Goal: Task Accomplishment & Management: Use online tool/utility

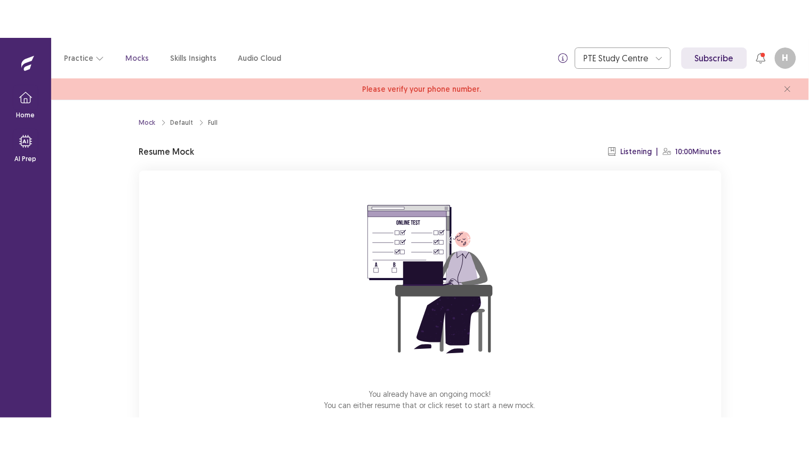
scroll to position [63, 0]
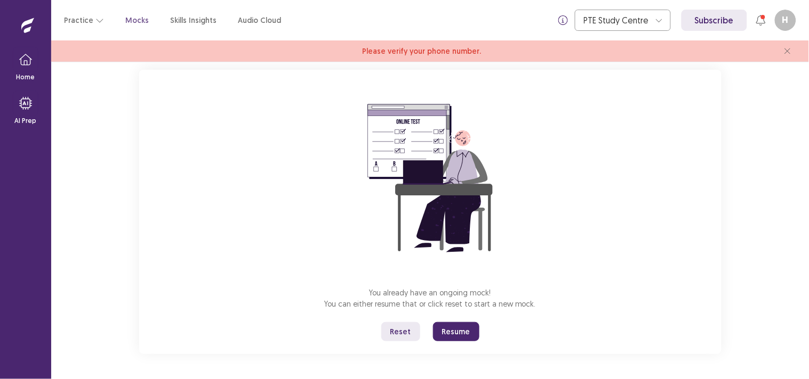
click at [448, 332] on button "Resume" at bounding box center [456, 331] width 46 height 19
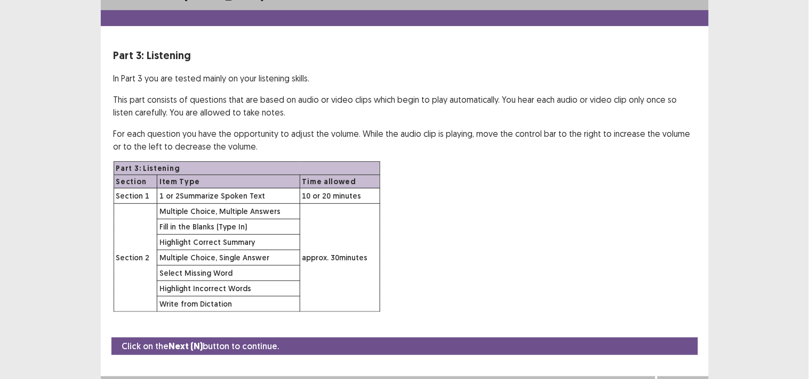
scroll to position [37, 0]
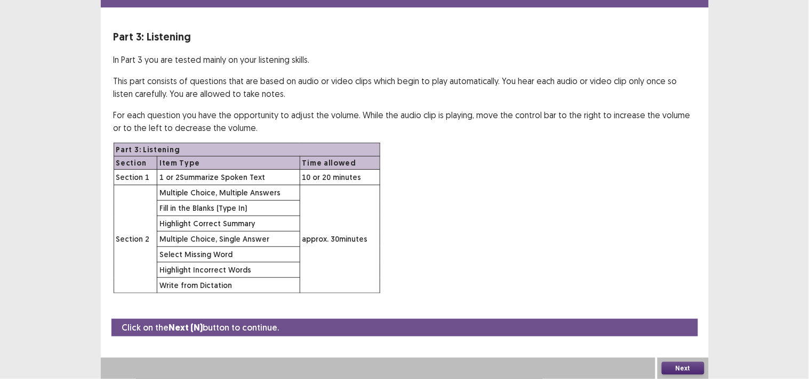
click at [685, 369] on button "Next" at bounding box center [682, 368] width 43 height 13
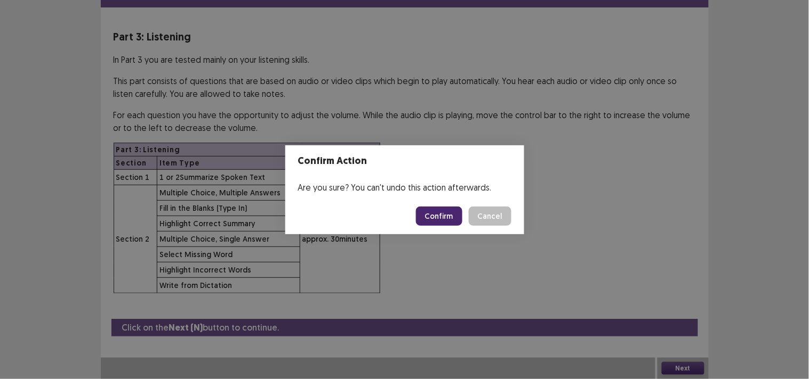
click at [433, 212] on button "Confirm" at bounding box center [439, 216] width 46 height 19
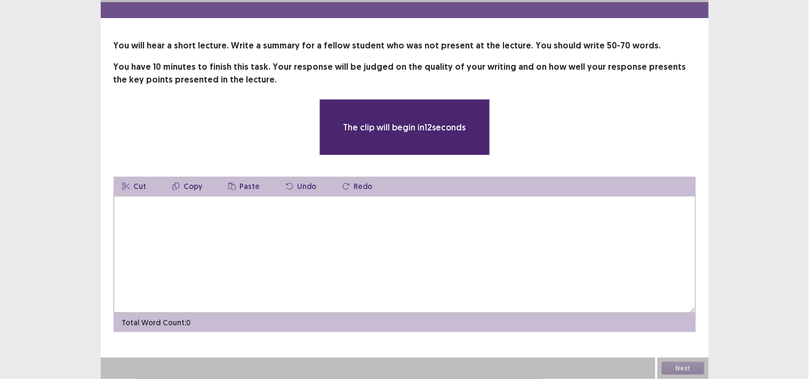
scroll to position [27, 0]
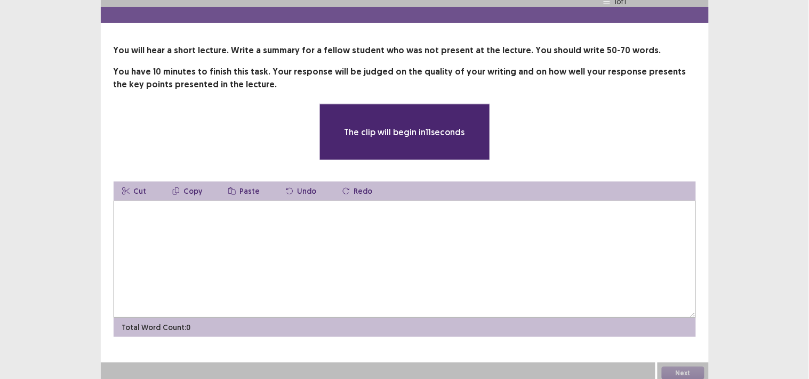
click at [252, 236] on textarea at bounding box center [405, 259] width 582 height 117
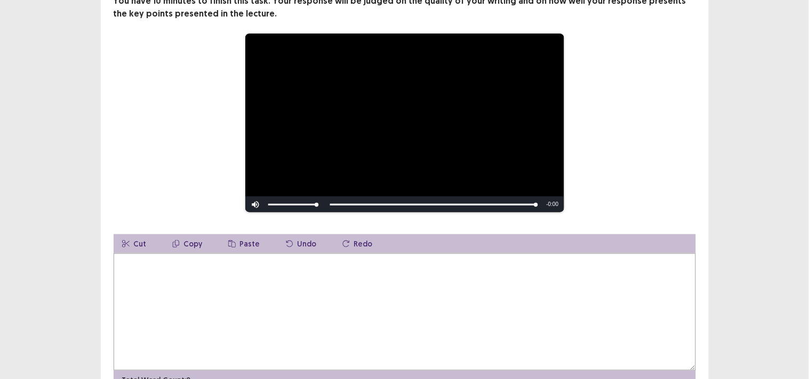
scroll to position [94, 0]
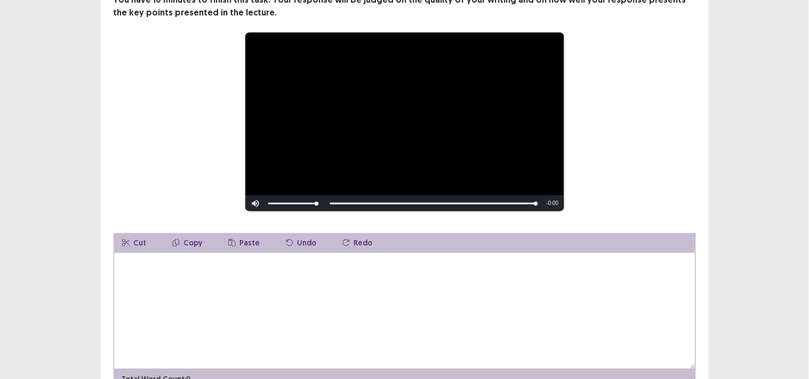
click at [173, 296] on textarea at bounding box center [405, 311] width 582 height 117
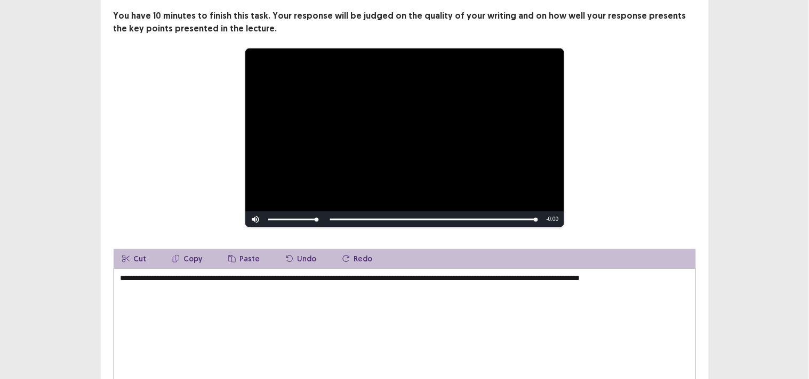
scroll to position [84, 0]
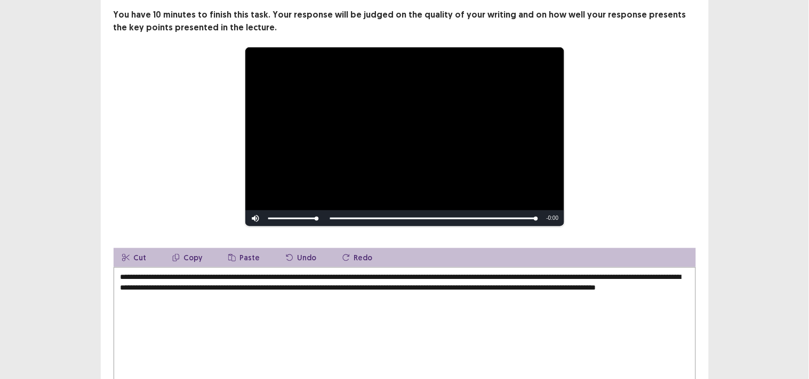
drag, startPoint x: 160, startPoint y: 301, endPoint x: 99, endPoint y: 402, distance: 118.8
click at [99, 379] on html "**********" at bounding box center [404, 183] width 809 height 535
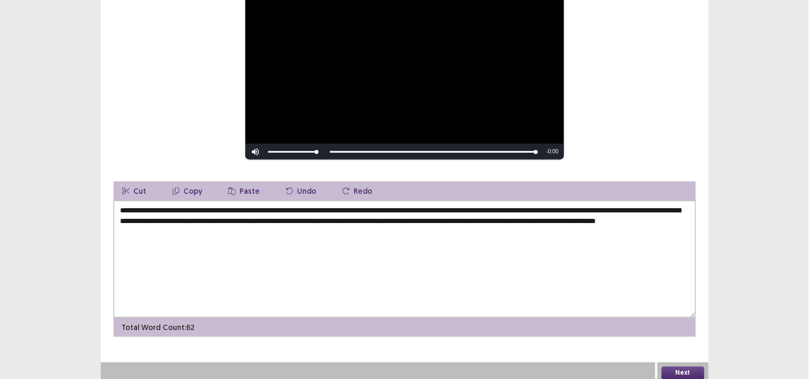
click at [275, 226] on textarea "**********" at bounding box center [405, 259] width 582 height 117
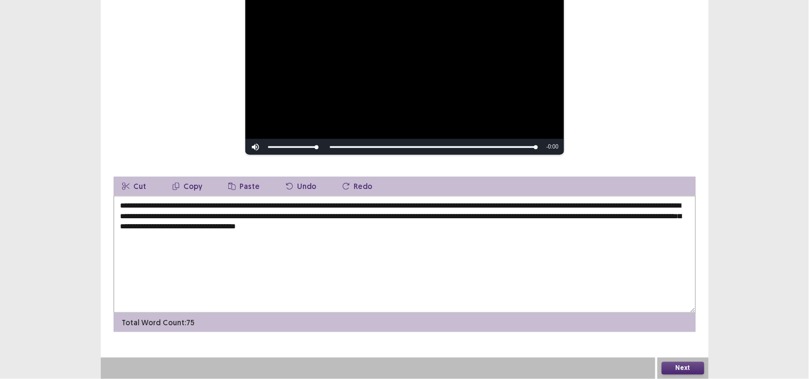
type textarea "**********"
click at [672, 369] on button "Next" at bounding box center [682, 368] width 43 height 13
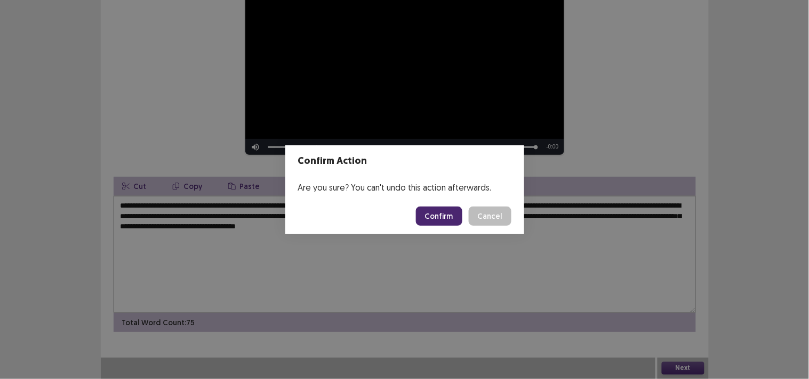
click at [441, 216] on button "Confirm" at bounding box center [439, 216] width 46 height 19
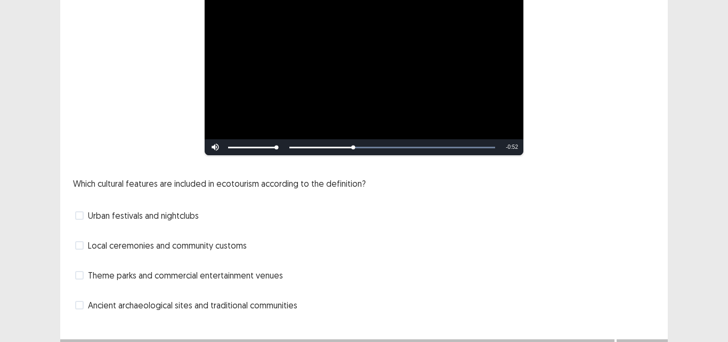
scroll to position [121, 0]
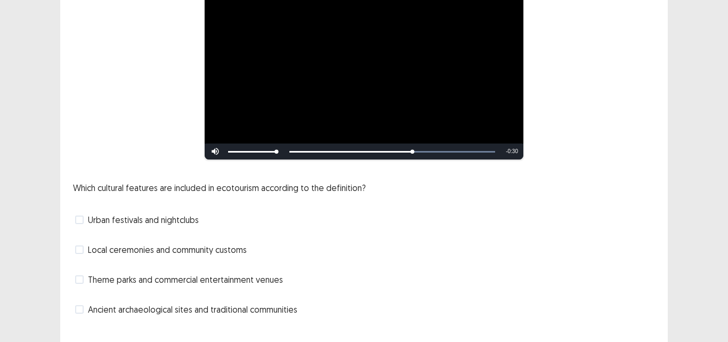
click at [82, 305] on span at bounding box center [79, 309] width 9 height 9
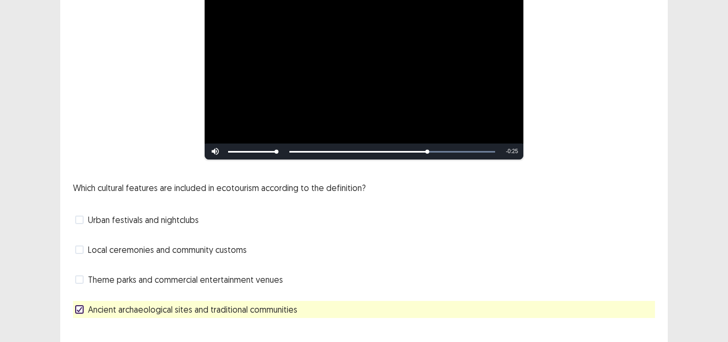
click at [79, 245] on span at bounding box center [79, 249] width 9 height 9
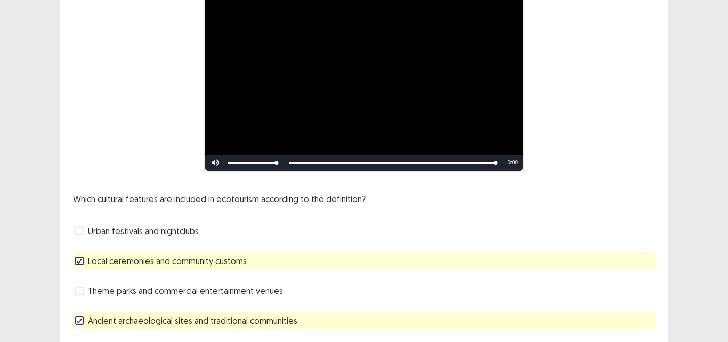
scroll to position [139, 0]
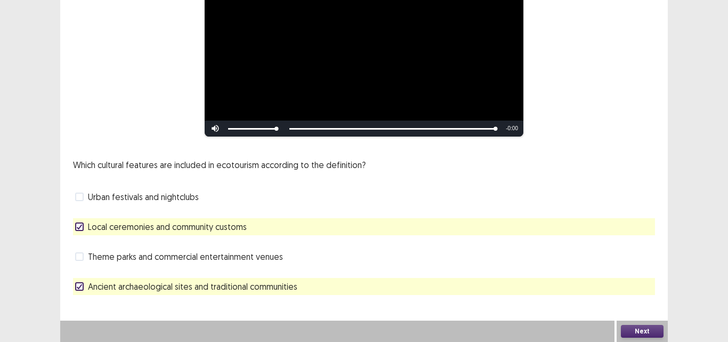
click at [630, 331] on button "Next" at bounding box center [642, 331] width 43 height 13
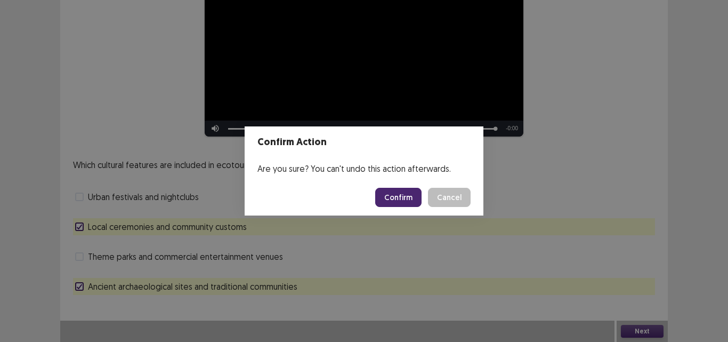
click at [393, 198] on button "Confirm" at bounding box center [398, 197] width 46 height 19
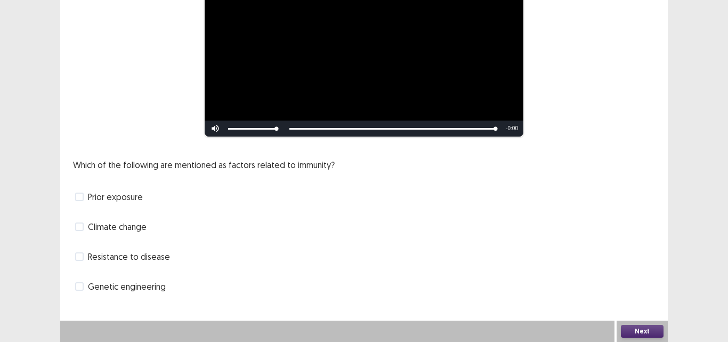
click at [82, 196] on span at bounding box center [79, 196] width 9 height 9
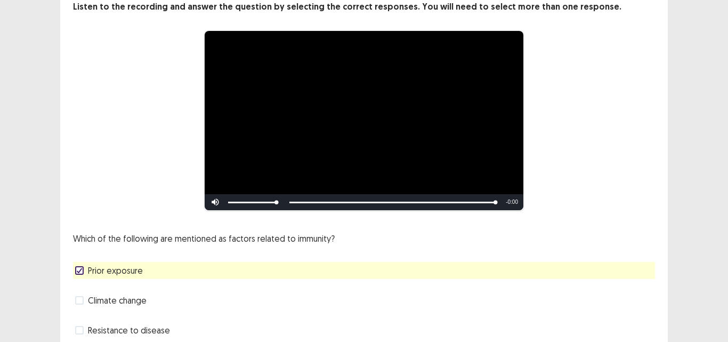
click at [180, 262] on div "Prior exposure" at bounding box center [364, 270] width 582 height 17
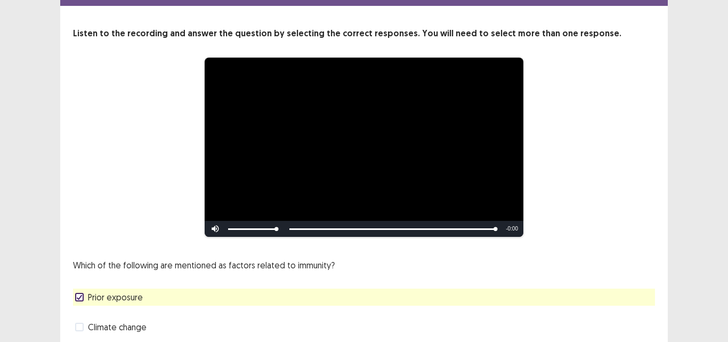
scroll to position [29, 0]
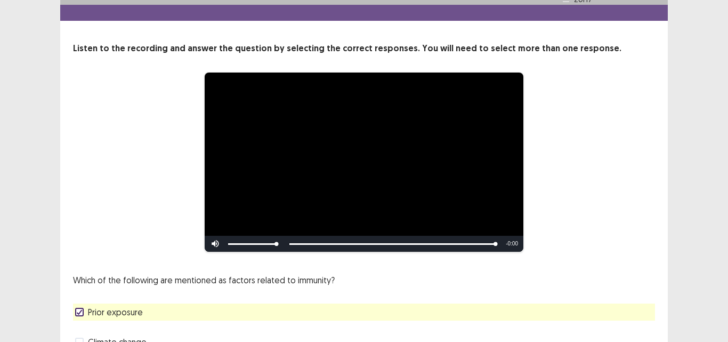
click at [180, 262] on div "**********" at bounding box center [364, 226] width 608 height 368
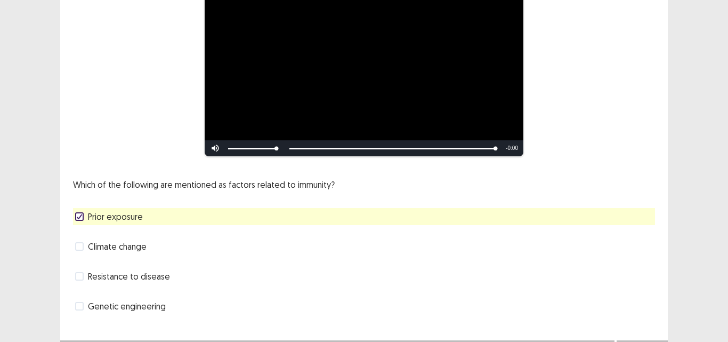
scroll to position [131, 0]
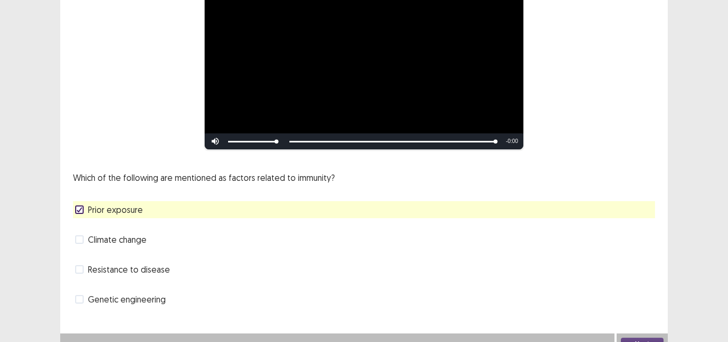
click at [180, 261] on div "Resistance to disease" at bounding box center [364, 269] width 582 height 17
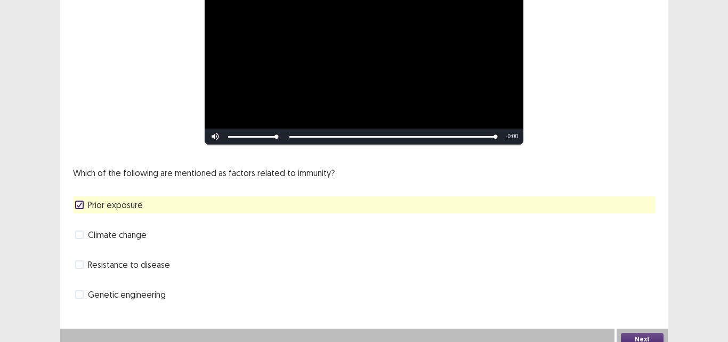
click at [81, 293] on span at bounding box center [79, 294] width 9 height 9
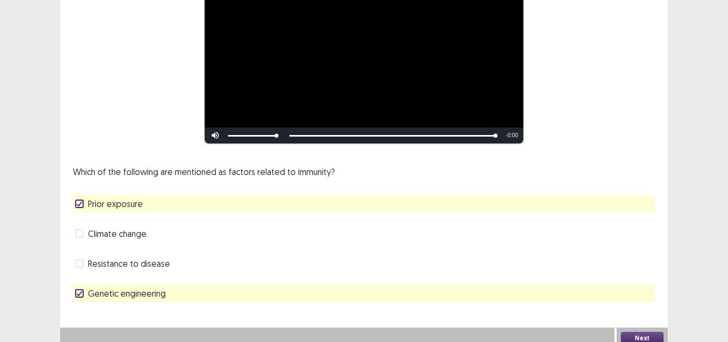
scroll to position [139, 0]
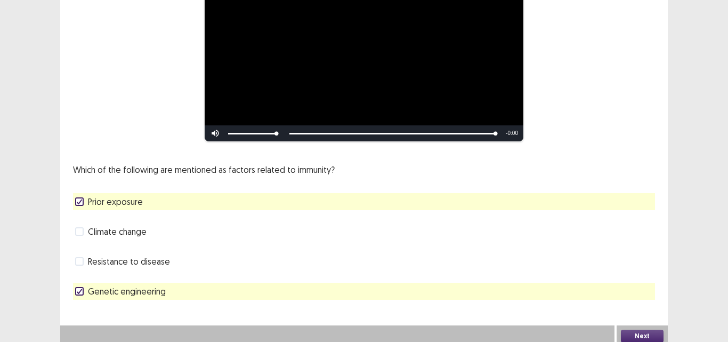
click at [643, 330] on button "Next" at bounding box center [642, 335] width 43 height 13
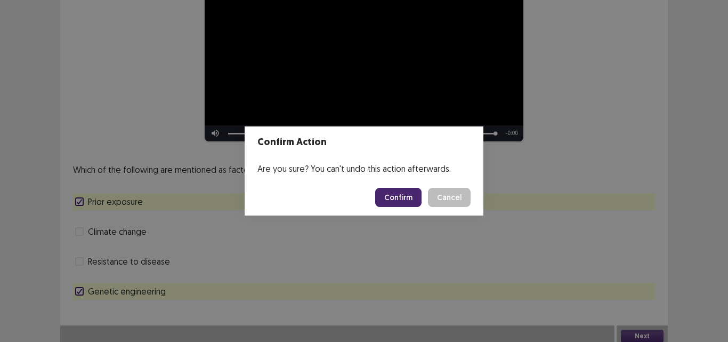
click at [389, 194] on button "Confirm" at bounding box center [398, 197] width 46 height 19
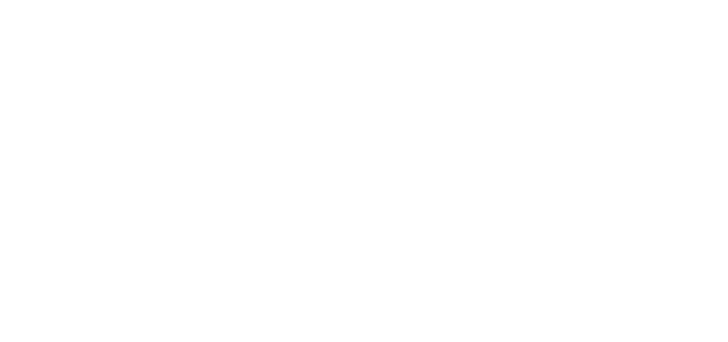
scroll to position [0, 0]
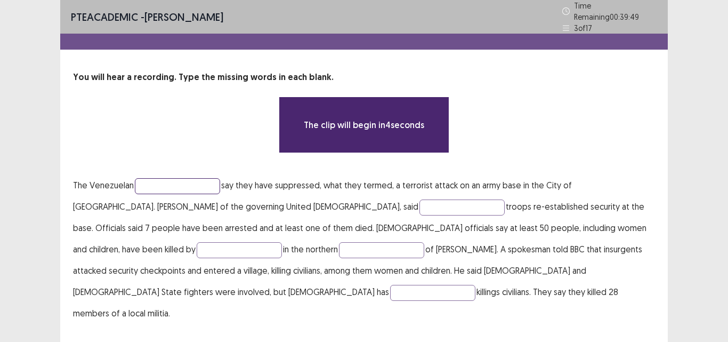
click at [155, 184] on input "text" at bounding box center [177, 186] width 85 height 16
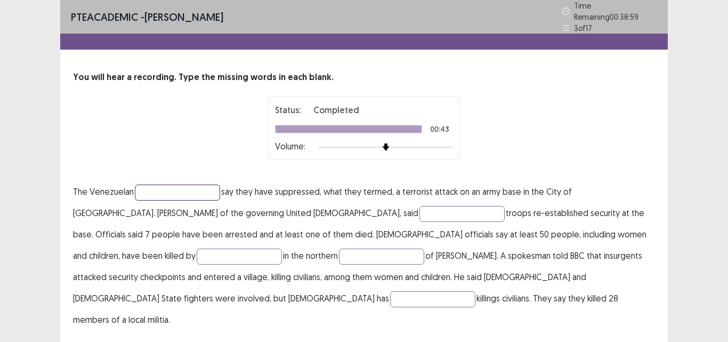
click at [155, 184] on input "text" at bounding box center [177, 192] width 85 height 16
click at [419, 206] on input "text" at bounding box center [461, 214] width 85 height 16
type input "*****"
click at [282, 248] on input "text" at bounding box center [239, 256] width 85 height 16
type input "**********"
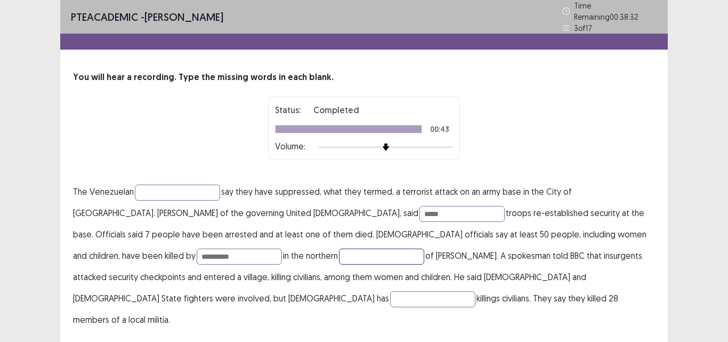
click at [339, 251] on input "text" at bounding box center [381, 256] width 85 height 16
type input "***"
click at [475, 291] on input "text" at bounding box center [432, 299] width 85 height 16
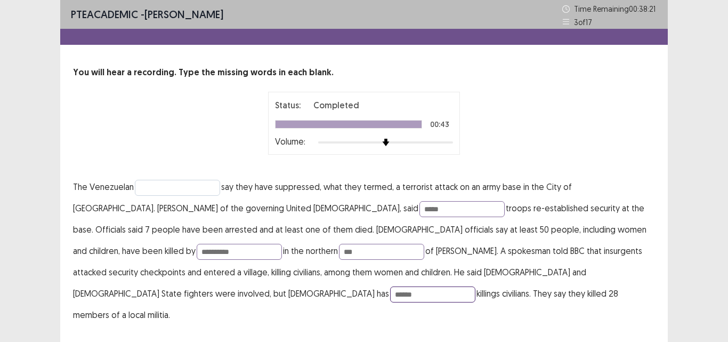
type input "******"
click at [163, 187] on input "text" at bounding box center [177, 188] width 85 height 16
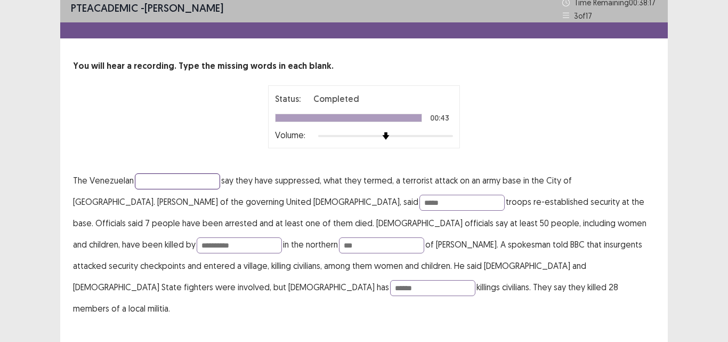
scroll to position [9, 0]
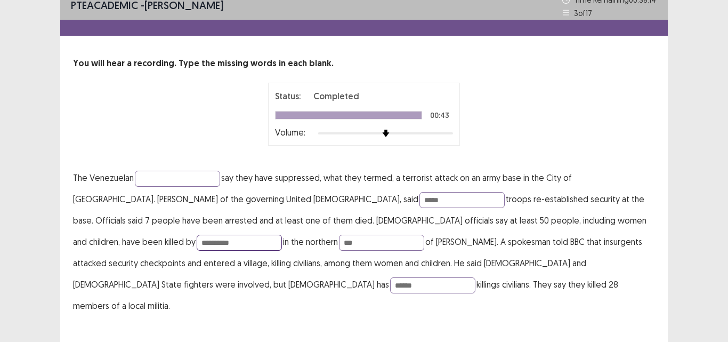
click at [282, 235] on input "**********" at bounding box center [239, 243] width 85 height 16
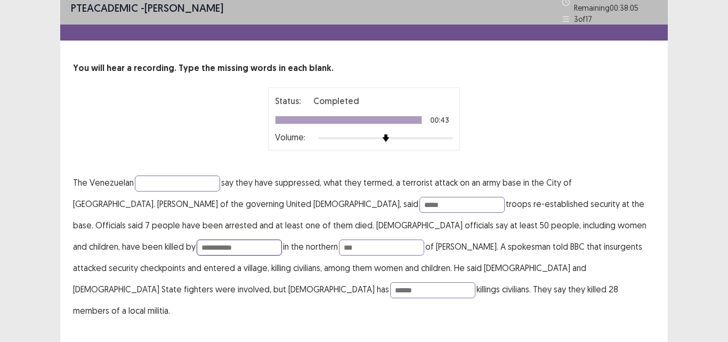
type input "**********"
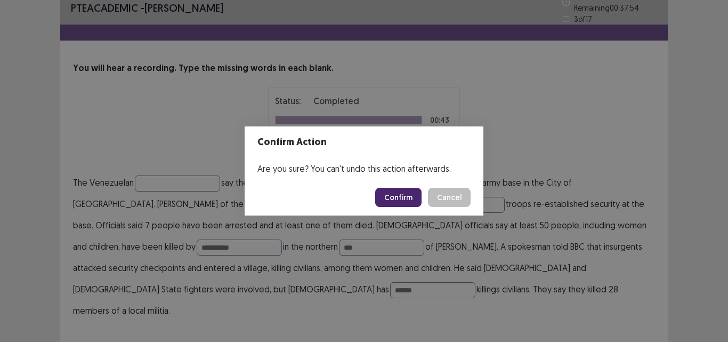
click at [392, 202] on button "Confirm" at bounding box center [398, 197] width 46 height 19
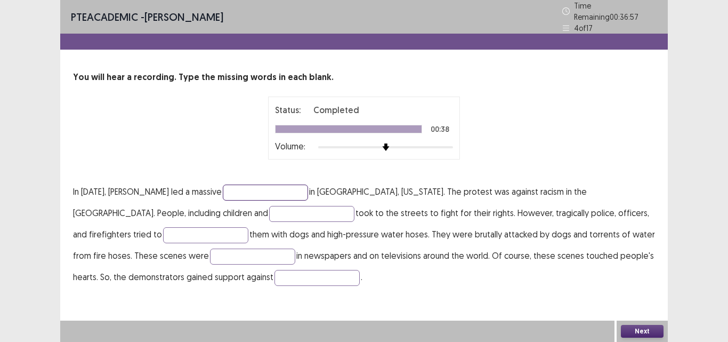
click at [265, 184] on input "text" at bounding box center [265, 192] width 85 height 16
type input "**********"
click at [269, 209] on input "text" at bounding box center [311, 214] width 85 height 16
type input "********"
click at [163, 230] on input "text" at bounding box center [205, 235] width 85 height 16
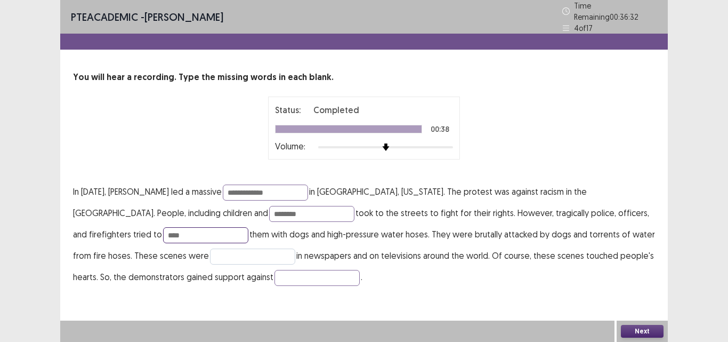
type input "****"
click at [210, 255] on input "text" at bounding box center [252, 256] width 85 height 16
type input "*******"
click at [274, 270] on input "text" at bounding box center [316, 278] width 85 height 16
type input "**********"
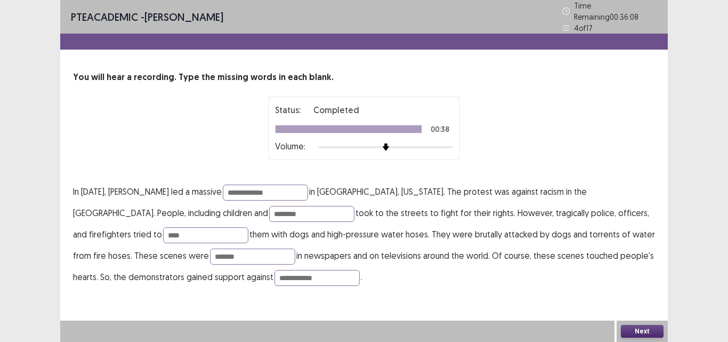
click at [633, 333] on button "Next" at bounding box center [642, 331] width 43 height 13
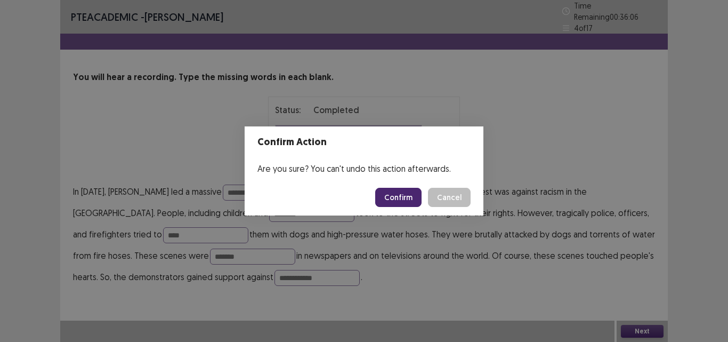
click at [405, 194] on button "Confirm" at bounding box center [398, 197] width 46 height 19
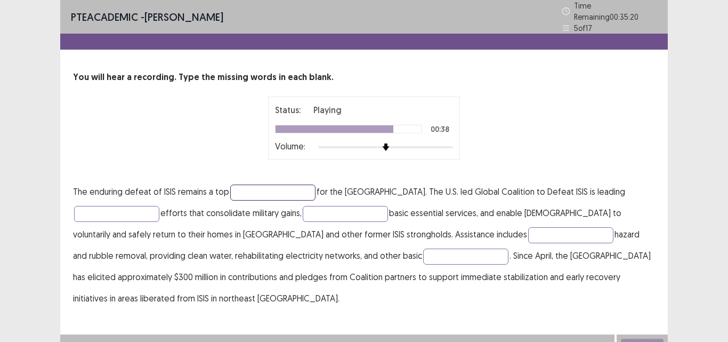
click at [259, 184] on input "text" at bounding box center [272, 192] width 85 height 16
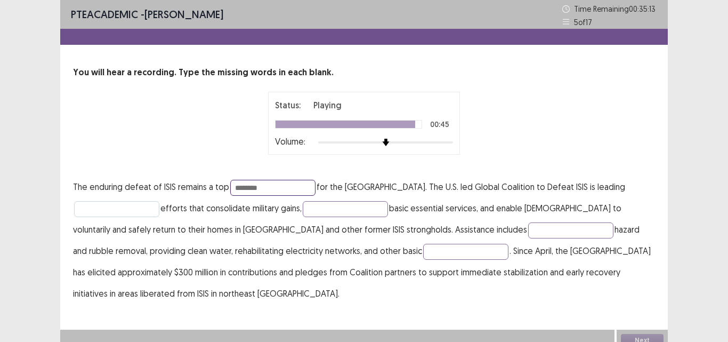
type input "********"
click at [100, 214] on input "text" at bounding box center [116, 209] width 85 height 16
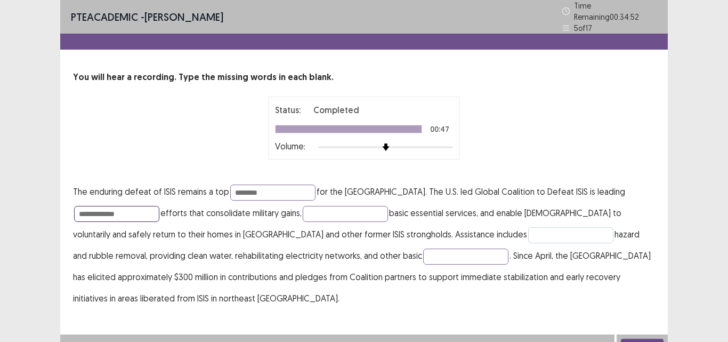
type input "**********"
click at [528, 228] on input "text" at bounding box center [570, 235] width 85 height 16
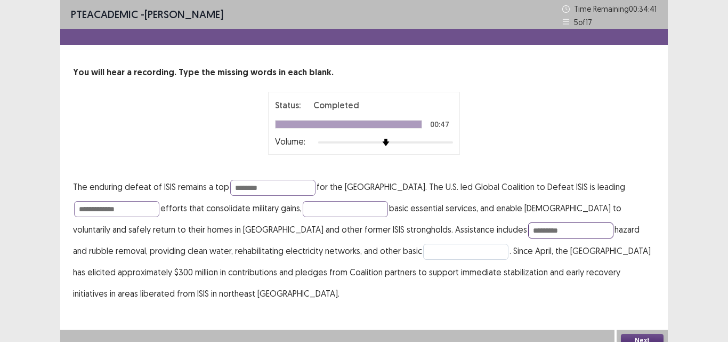
type input "*********"
click at [423, 245] on input "text" at bounding box center [465, 252] width 85 height 16
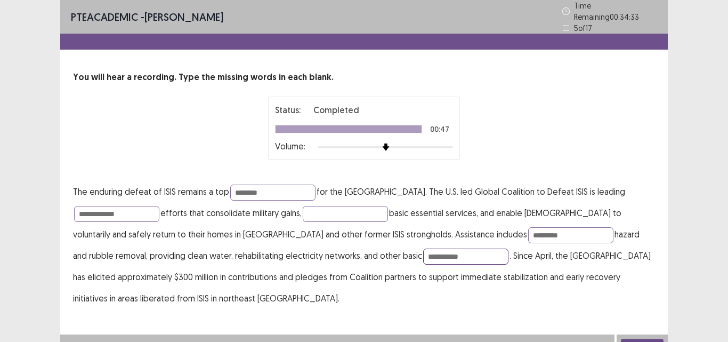
click at [423, 254] on input "**********" at bounding box center [465, 256] width 85 height 16
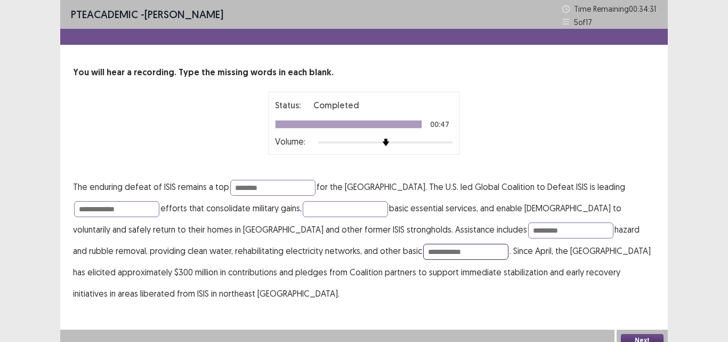
click at [423, 257] on input "**********" at bounding box center [465, 252] width 85 height 16
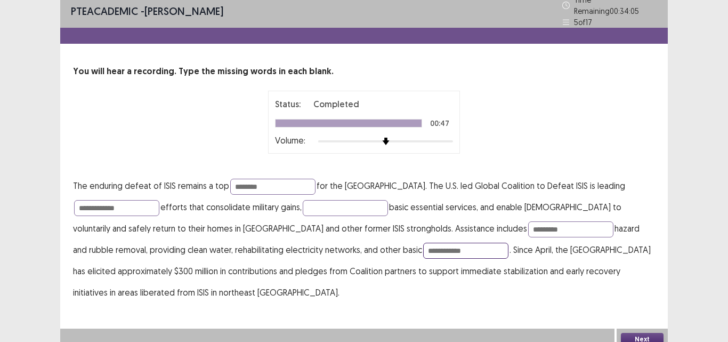
scroll to position [9, 0]
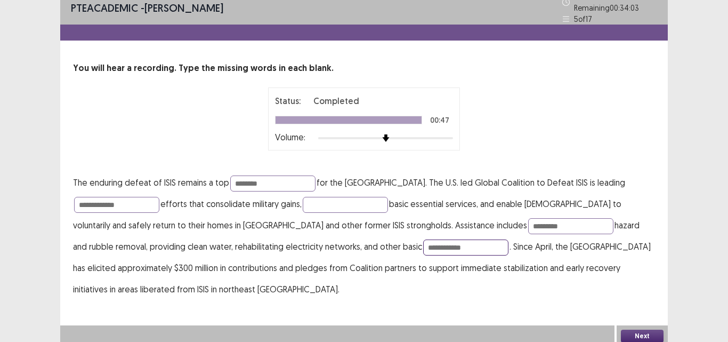
type input "**********"
click at [633, 332] on button "Next" at bounding box center [642, 335] width 43 height 13
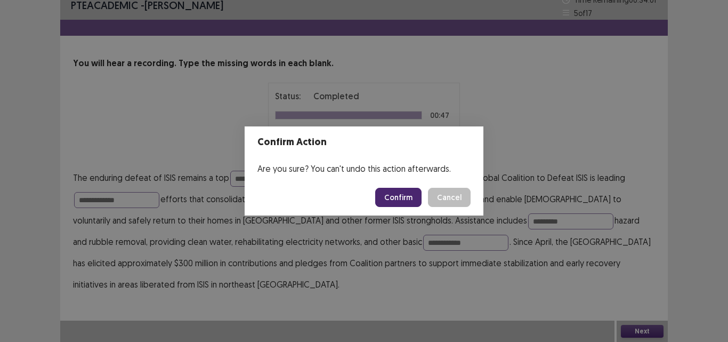
click at [396, 196] on button "Confirm" at bounding box center [398, 197] width 46 height 19
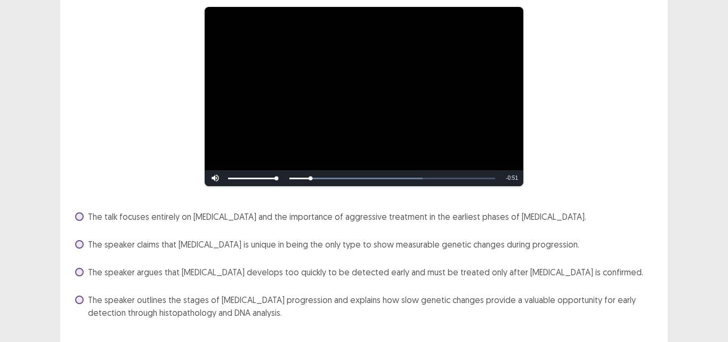
scroll to position [94, 0]
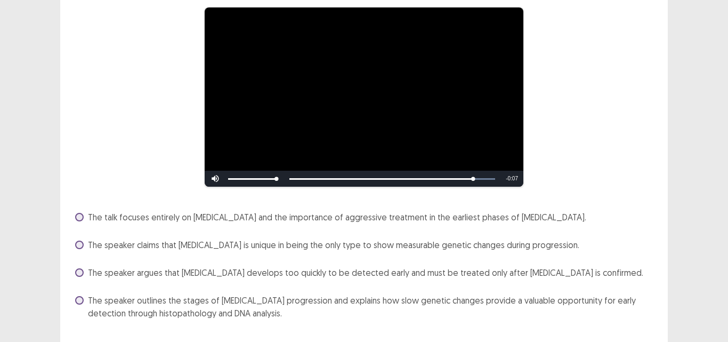
click at [82, 296] on span at bounding box center [79, 300] width 9 height 9
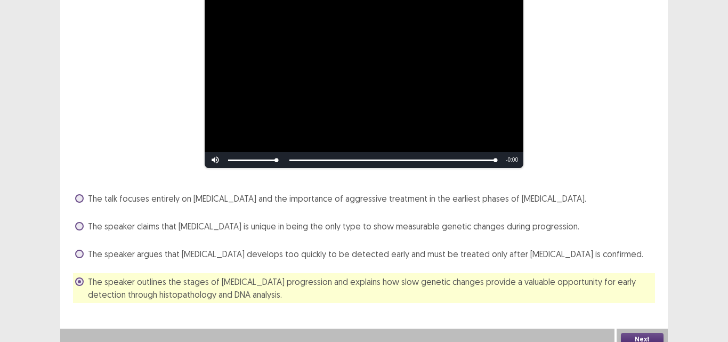
scroll to position [116, 0]
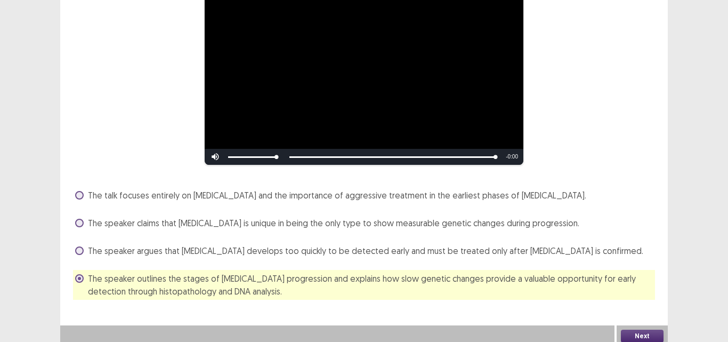
click at [639, 329] on button "Next" at bounding box center [642, 335] width 43 height 13
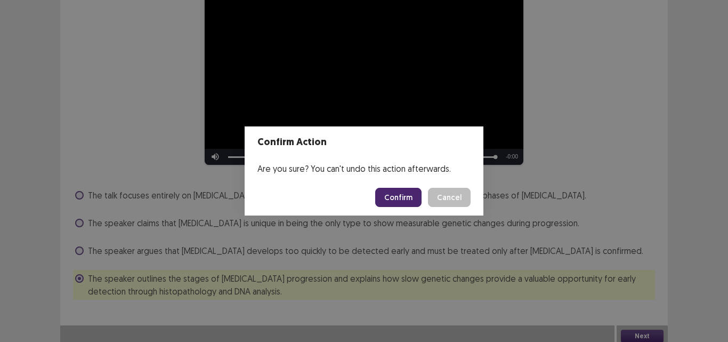
click at [400, 200] on button "Confirm" at bounding box center [398, 197] width 46 height 19
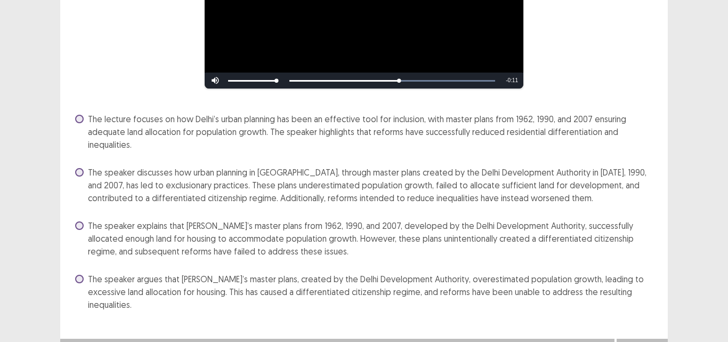
scroll to position [192, 0]
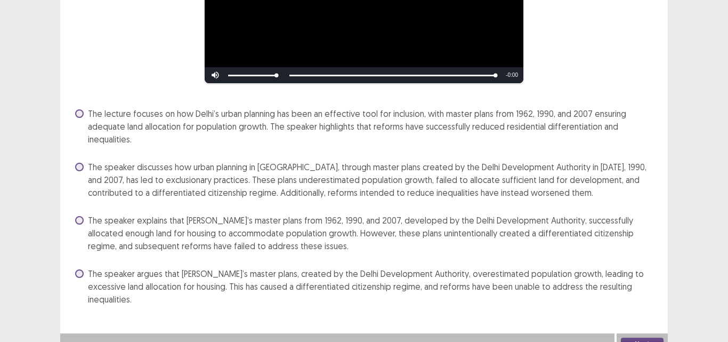
click at [80, 271] on span at bounding box center [79, 273] width 9 height 9
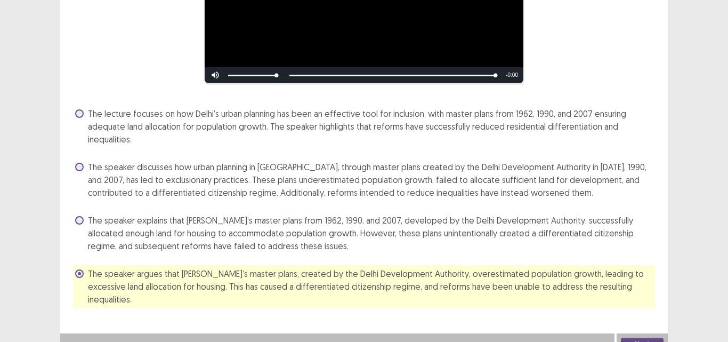
click at [76, 218] on span at bounding box center [79, 220] width 9 height 9
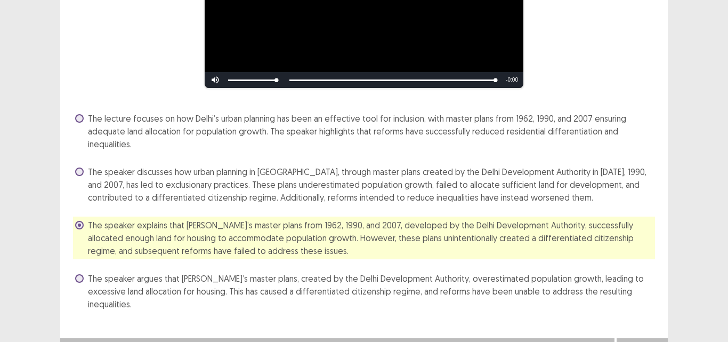
click at [81, 274] on span at bounding box center [79, 278] width 9 height 9
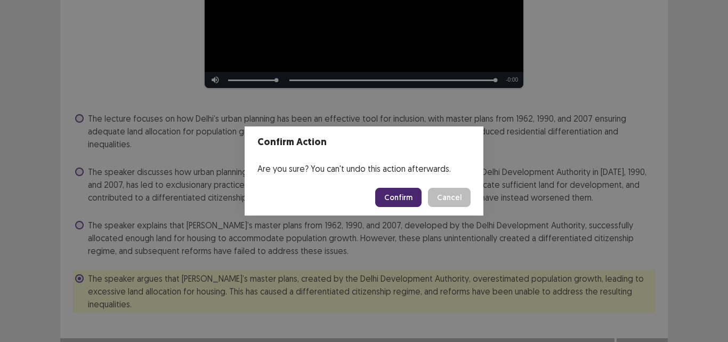
click at [393, 196] on button "Confirm" at bounding box center [398, 197] width 46 height 19
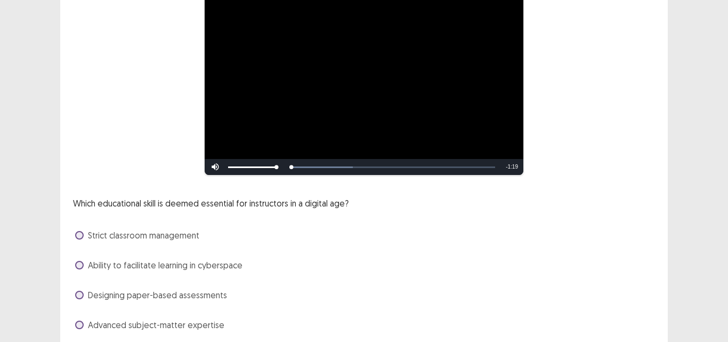
scroll to position [139, 0]
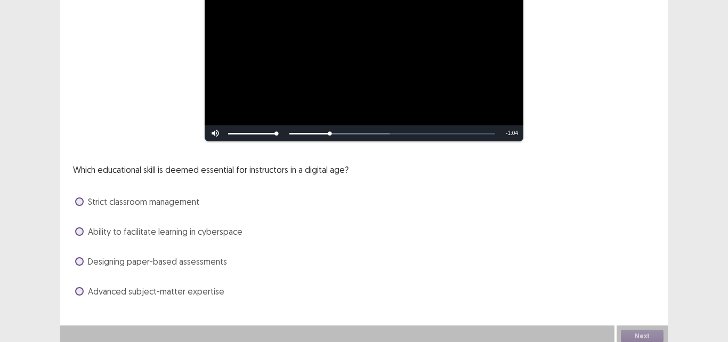
click at [78, 227] on span at bounding box center [79, 231] width 9 height 9
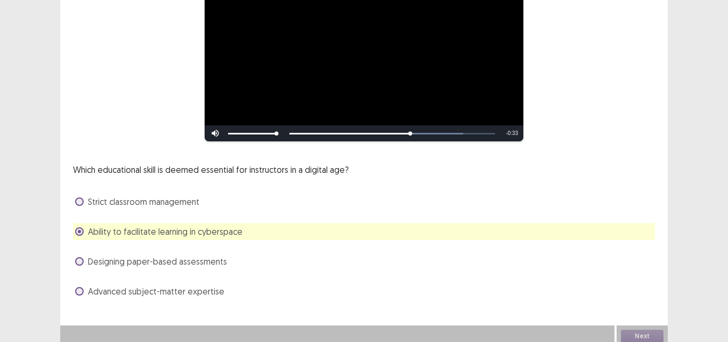
click at [80, 287] on span at bounding box center [79, 291] width 9 height 9
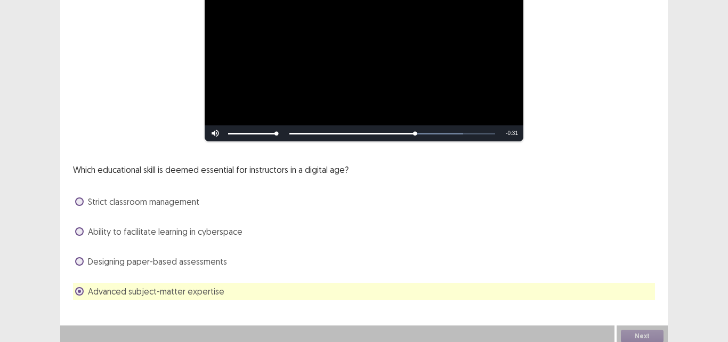
click at [77, 227] on span at bounding box center [79, 231] width 9 height 9
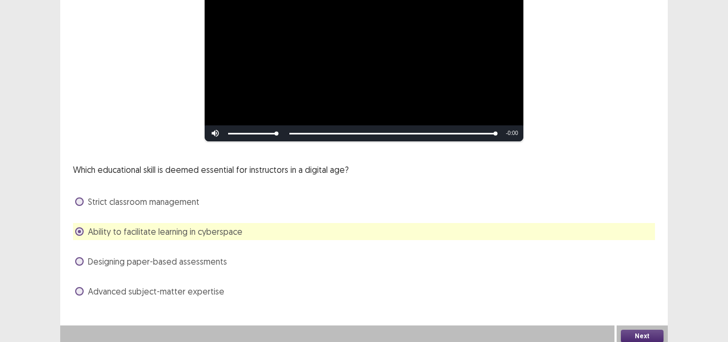
click at [635, 329] on button "Next" at bounding box center [642, 335] width 43 height 13
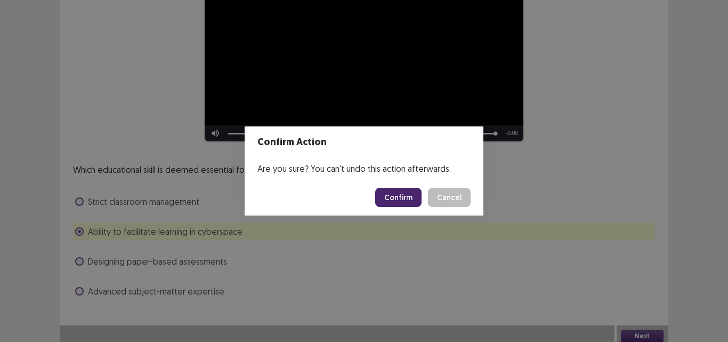
click at [393, 196] on button "Confirm" at bounding box center [398, 197] width 46 height 19
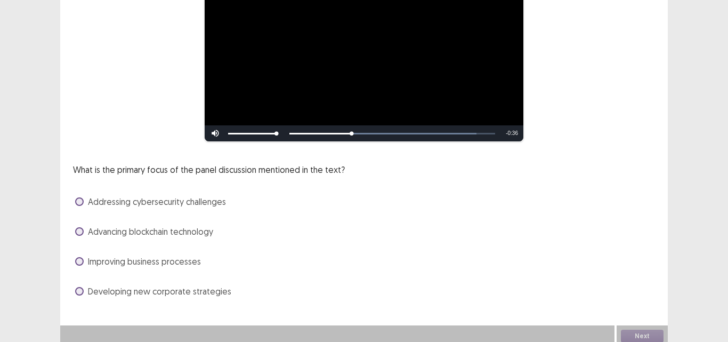
click at [79, 198] on span at bounding box center [79, 201] width 9 height 9
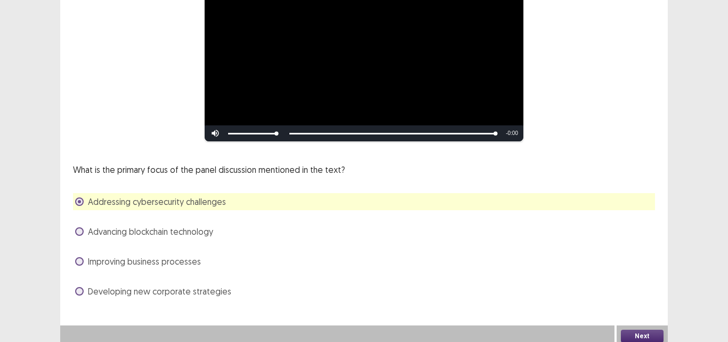
click at [638, 332] on button "Next" at bounding box center [642, 335] width 43 height 13
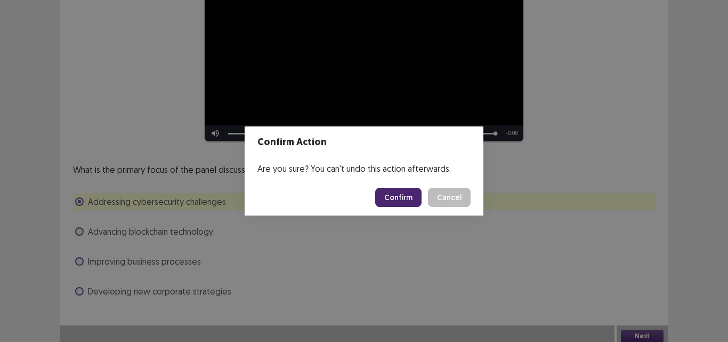
click at [413, 200] on button "Confirm" at bounding box center [398, 197] width 46 height 19
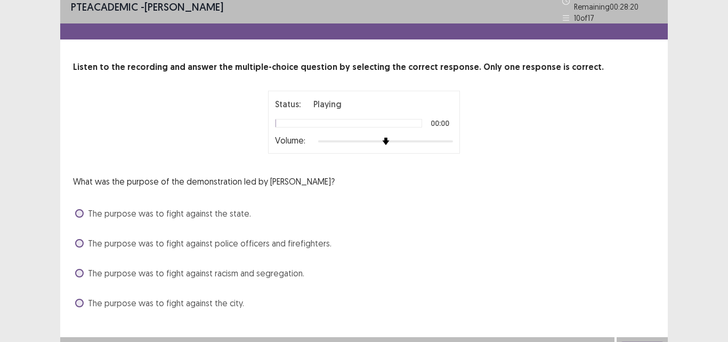
scroll to position [22, 0]
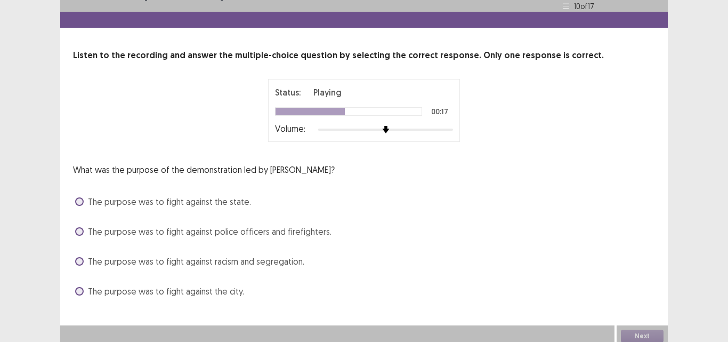
click at [82, 257] on span at bounding box center [79, 261] width 9 height 9
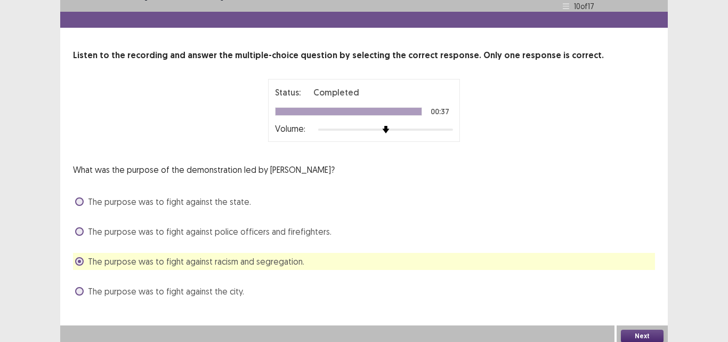
click at [629, 330] on button "Next" at bounding box center [642, 335] width 43 height 13
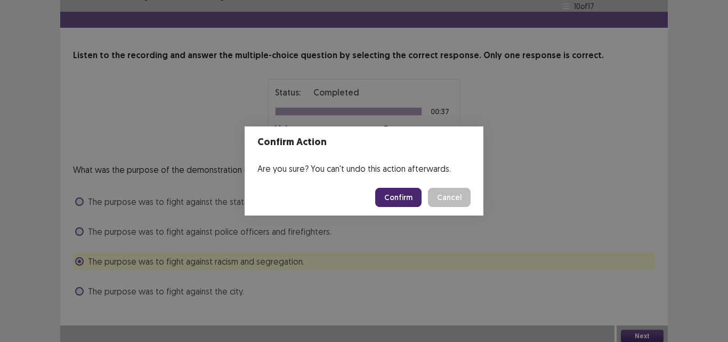
click at [398, 199] on button "Confirm" at bounding box center [398, 197] width 46 height 19
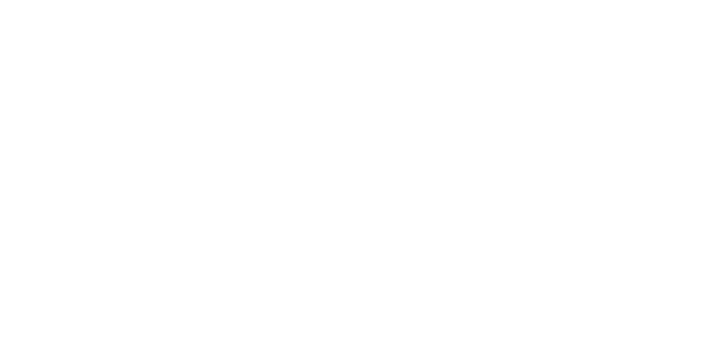
scroll to position [0, 0]
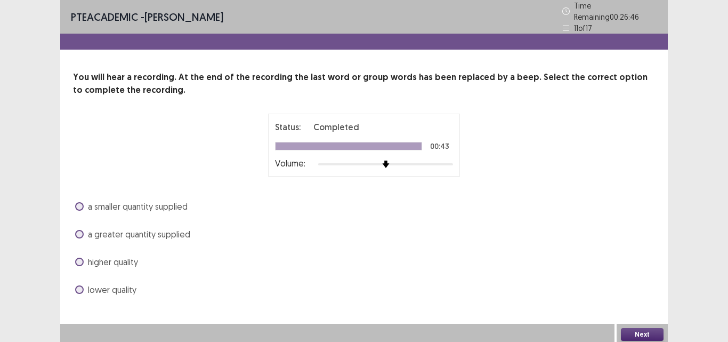
click at [79, 257] on span at bounding box center [79, 261] width 9 height 9
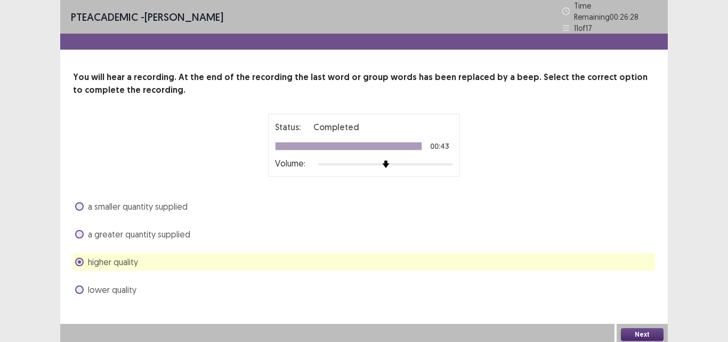
click at [79, 230] on span at bounding box center [79, 234] width 9 height 9
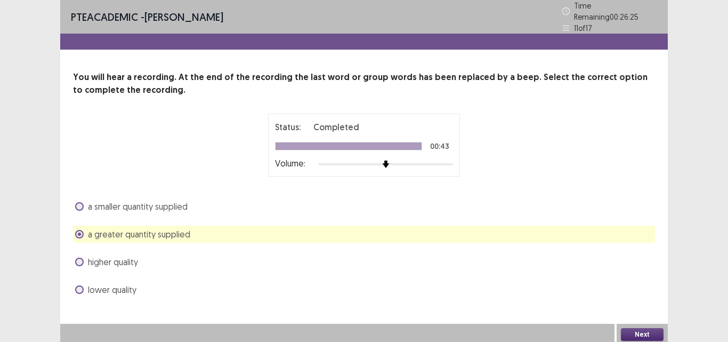
click at [637, 328] on button "Next" at bounding box center [642, 334] width 43 height 13
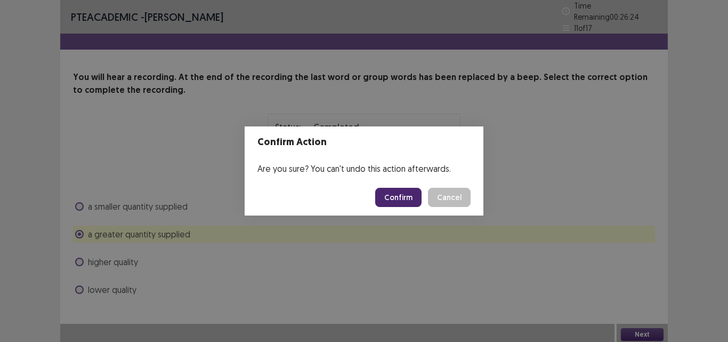
click at [407, 200] on button "Confirm" at bounding box center [398, 197] width 46 height 19
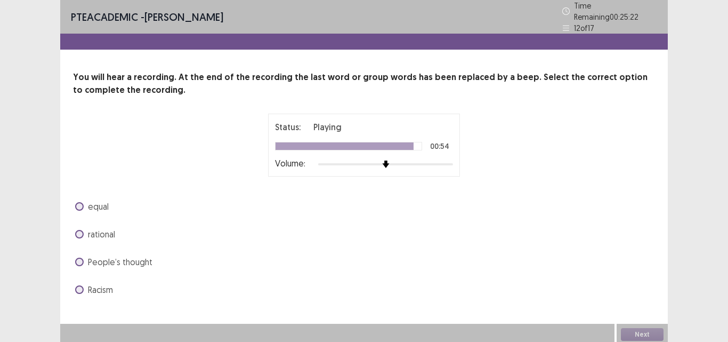
click at [77, 202] on span at bounding box center [79, 206] width 9 height 9
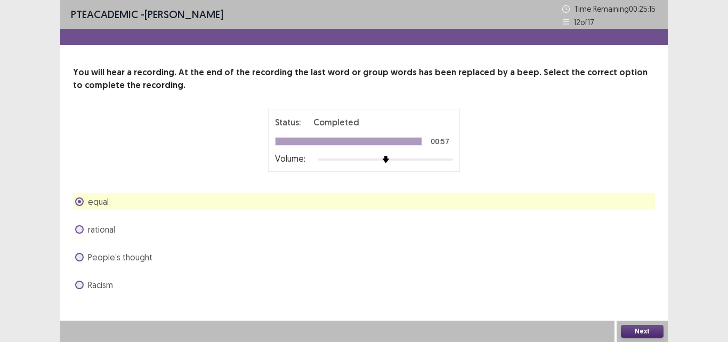
click at [641, 330] on button "Next" at bounding box center [642, 331] width 43 height 13
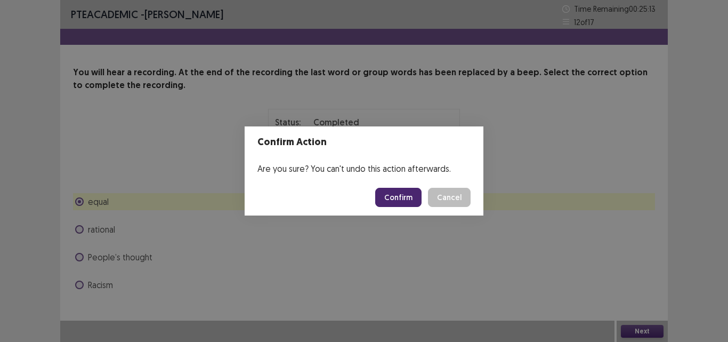
click at [399, 198] on button "Confirm" at bounding box center [398, 197] width 46 height 19
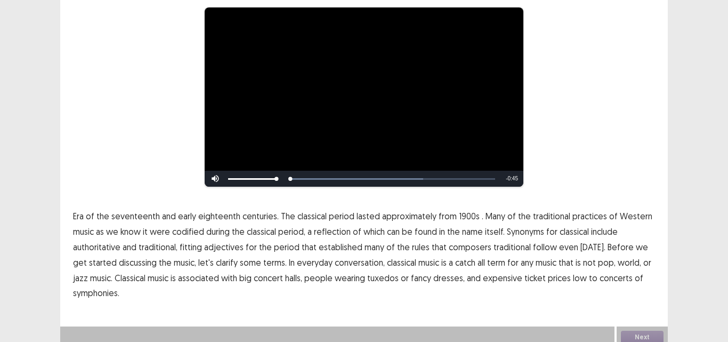
scroll to position [108, 0]
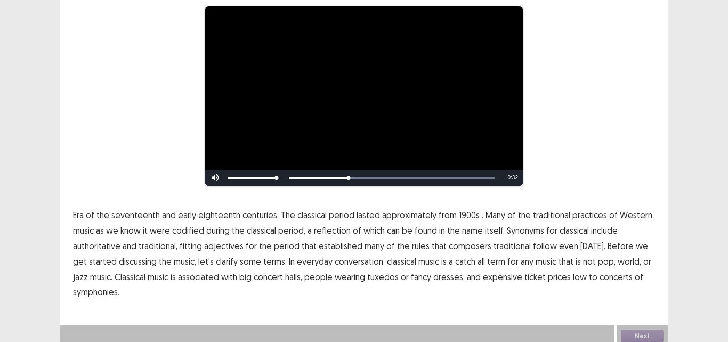
click at [221, 212] on span "eighteenth" at bounding box center [219, 214] width 42 height 13
click at [146, 211] on span "seventeenth" at bounding box center [135, 214] width 49 height 13
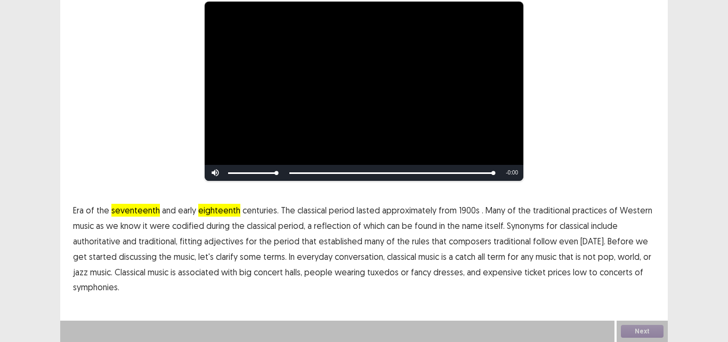
click at [573, 270] on span "low" at bounding box center [580, 271] width 14 height 13
click at [640, 331] on button "Next" at bounding box center [642, 331] width 43 height 13
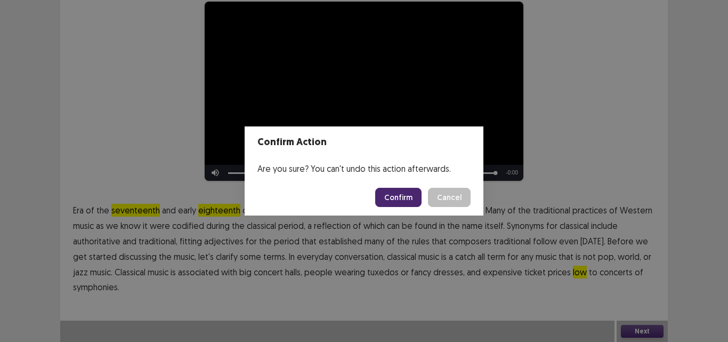
click at [403, 197] on button "Confirm" at bounding box center [398, 197] width 46 height 19
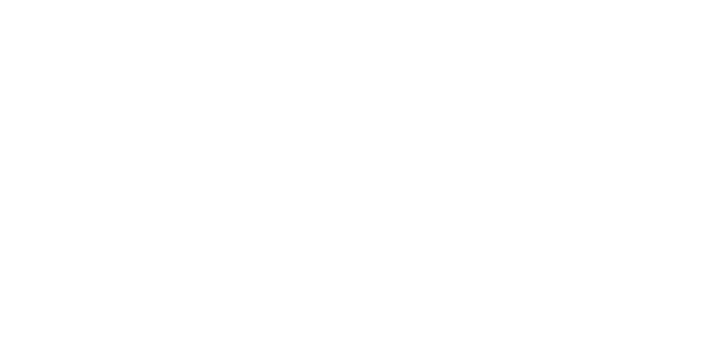
scroll to position [0, 0]
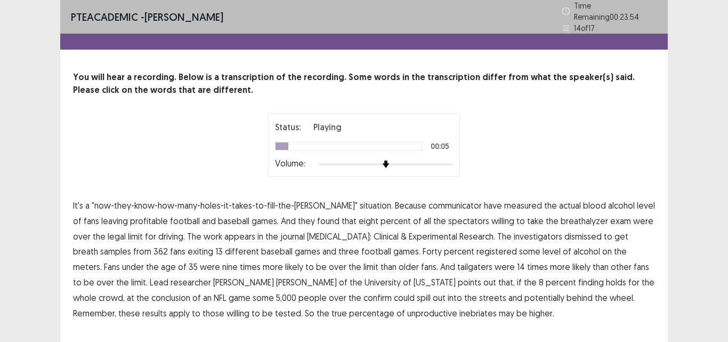
click at [439, 203] on span "communicator" at bounding box center [455, 205] width 53 height 13
click at [564, 231] on span "dismissed" at bounding box center [582, 236] width 37 height 13
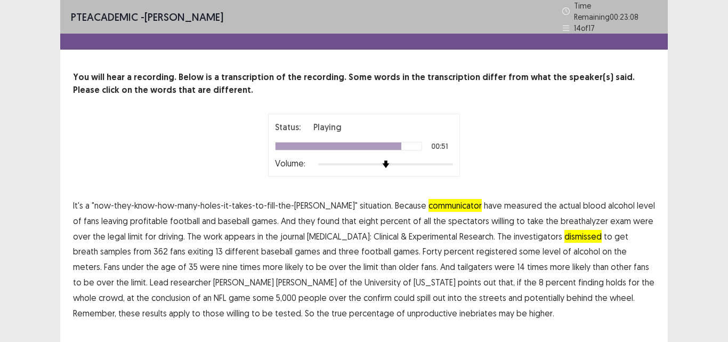
click at [363, 291] on span "confirm" at bounding box center [377, 297] width 28 height 13
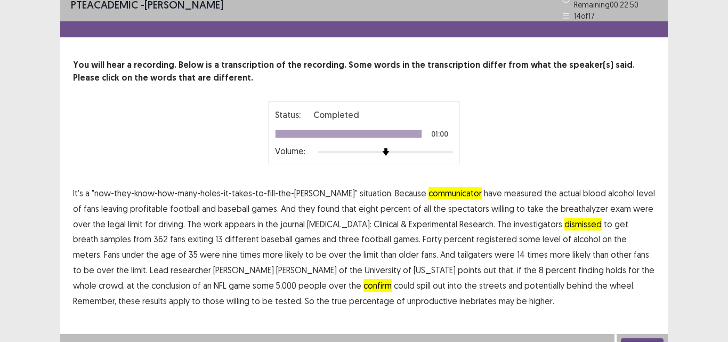
scroll to position [21, 0]
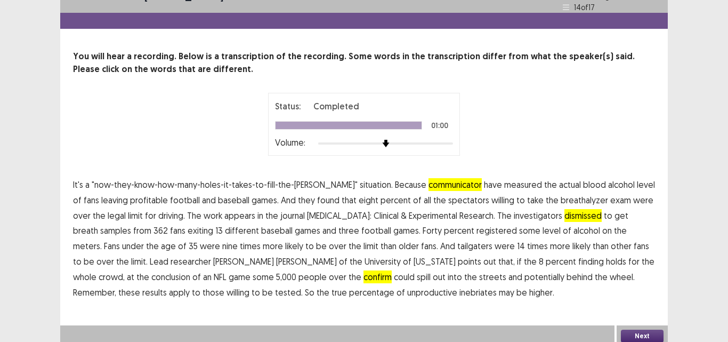
click at [646, 329] on button "Next" at bounding box center [642, 335] width 43 height 13
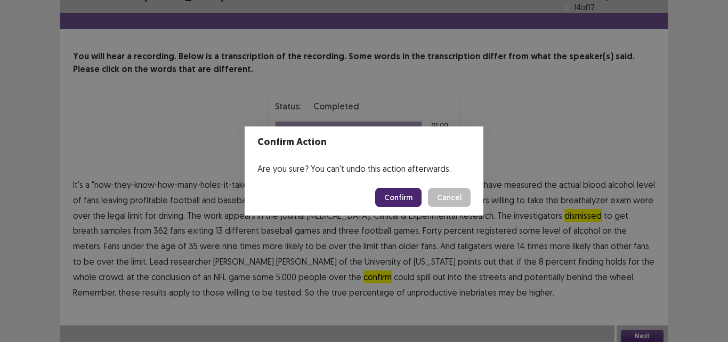
click at [401, 193] on button "Confirm" at bounding box center [398, 197] width 46 height 19
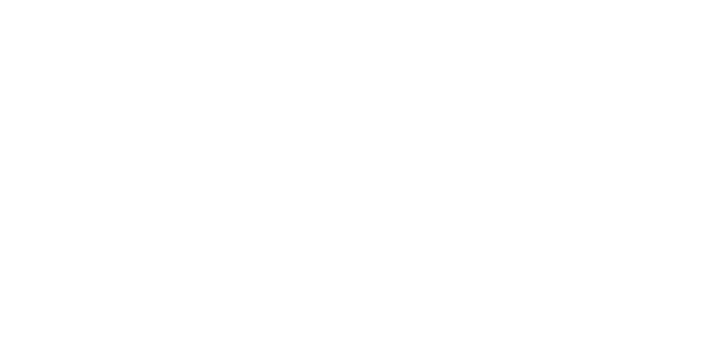
scroll to position [0, 0]
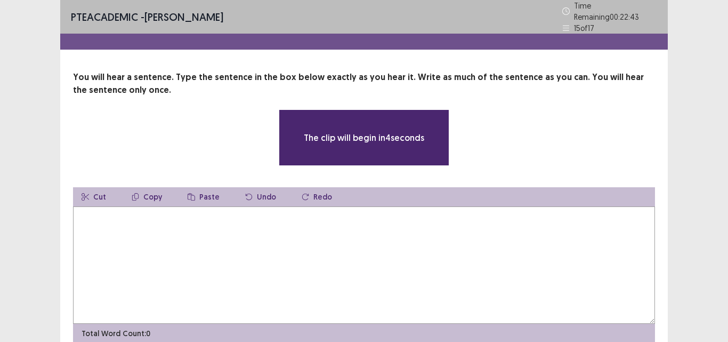
click at [122, 261] on textarea at bounding box center [364, 264] width 582 height 117
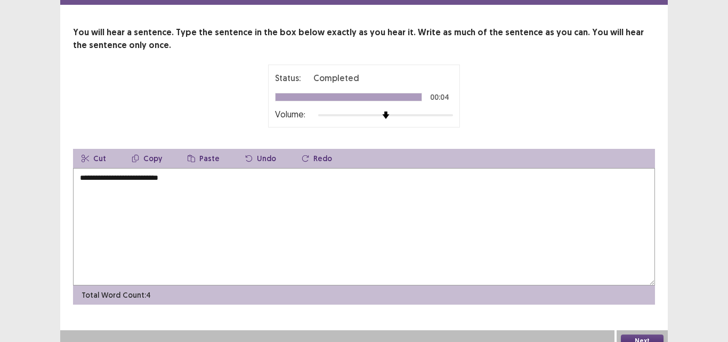
scroll to position [48, 0]
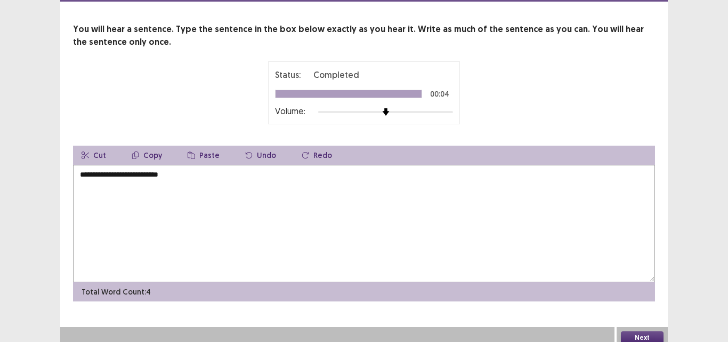
type textarea "**********"
click at [629, 331] on button "Next" at bounding box center [642, 337] width 43 height 13
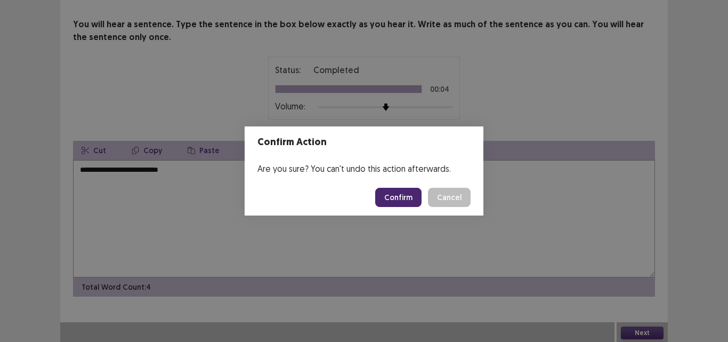
click at [393, 195] on button "Confirm" at bounding box center [398, 197] width 46 height 19
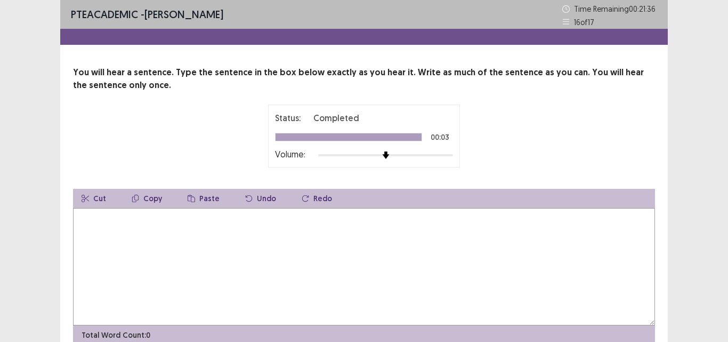
click at [202, 229] on textarea at bounding box center [364, 266] width 582 height 117
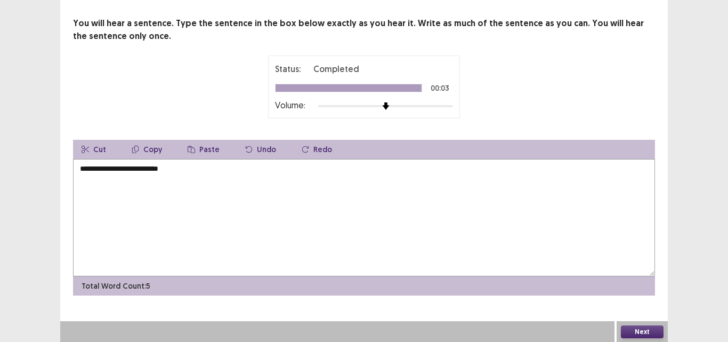
scroll to position [50, 0]
type textarea "**********"
click at [644, 332] on button "Next" at bounding box center [642, 331] width 43 height 13
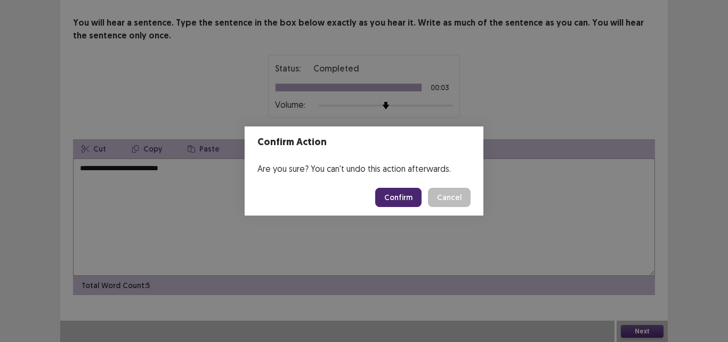
click at [389, 196] on button "Confirm" at bounding box center [398, 197] width 46 height 19
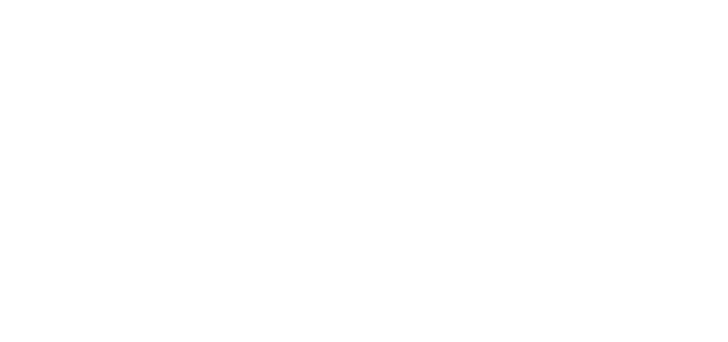
scroll to position [0, 0]
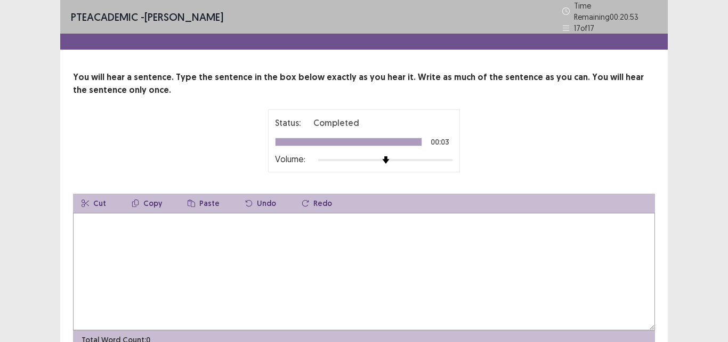
click at [243, 243] on textarea at bounding box center [364, 271] width 582 height 117
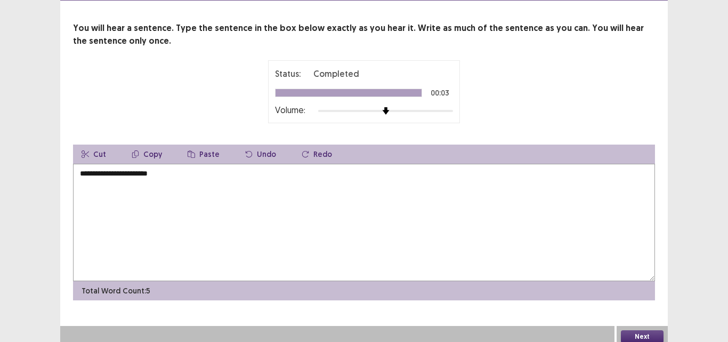
scroll to position [50, 0]
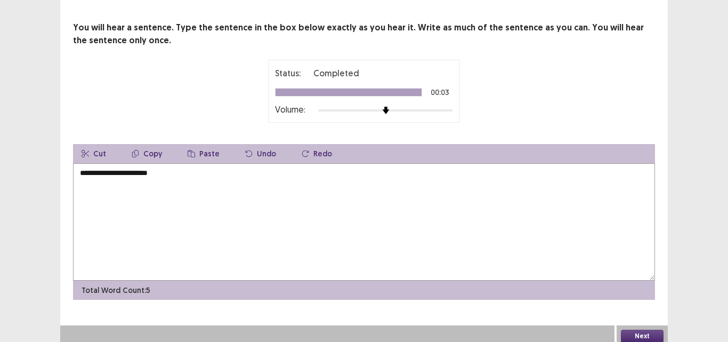
type textarea "**********"
click at [633, 332] on button "Next" at bounding box center [642, 335] width 43 height 13
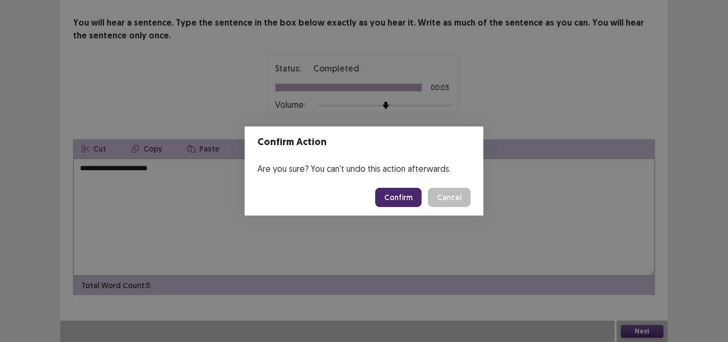
click at [392, 193] on button "Confirm" at bounding box center [398, 197] width 46 height 19
